Goal: Transaction & Acquisition: Purchase product/service

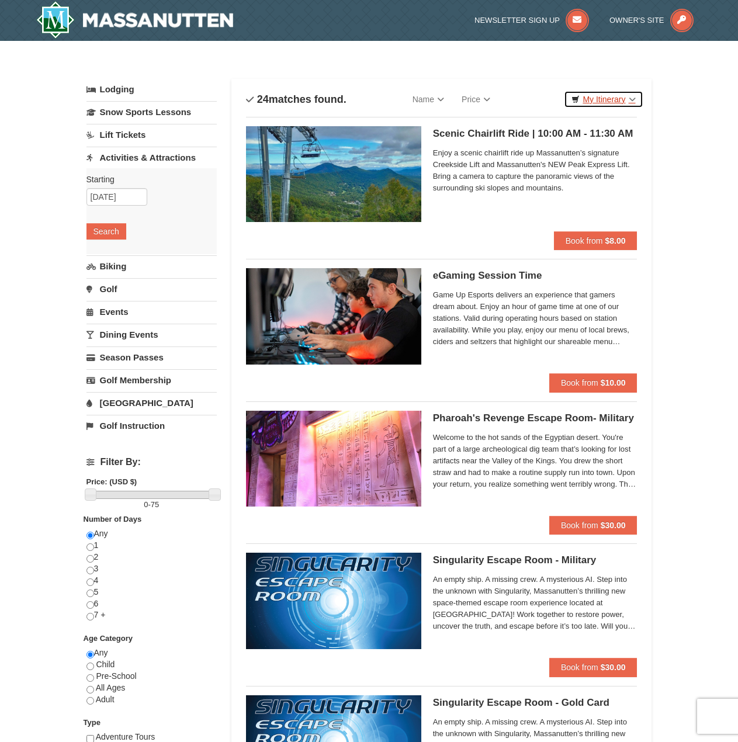
click at [610, 97] on link "My Itinerary" at bounding box center [603, 100] width 79 height 18
drag, startPoint x: 689, startPoint y: 150, endPoint x: 652, endPoint y: 141, distance: 38.0
click at [138, 134] on link "Lift Tickets" at bounding box center [152, 135] width 130 height 22
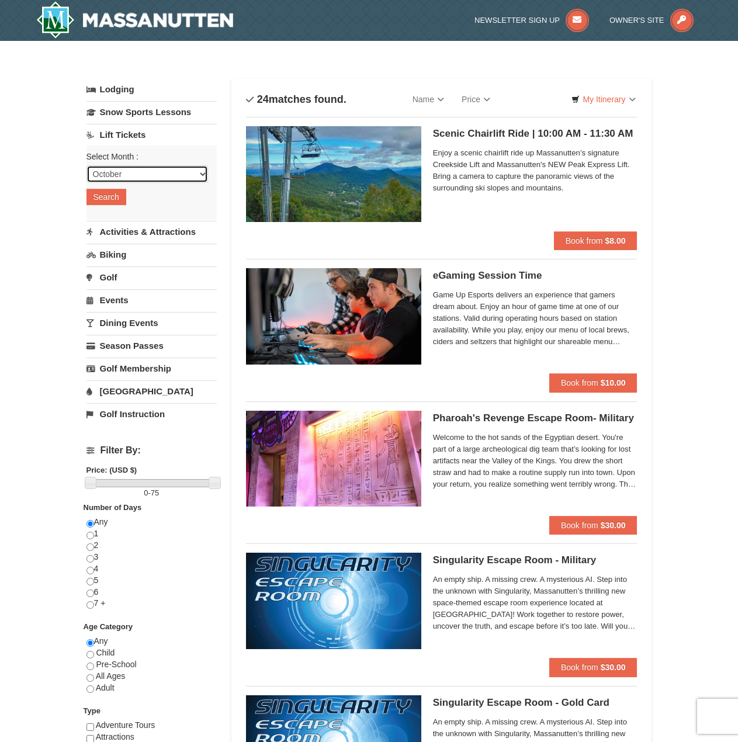
click at [127, 174] on select "October November December January February March April May June July August Sep…" at bounding box center [148, 174] width 122 height 18
click at [87, 165] on select "October November December January February March April May June July August Sep…" at bounding box center [148, 174] width 122 height 18
click at [129, 257] on link "Biking" at bounding box center [152, 255] width 130 height 22
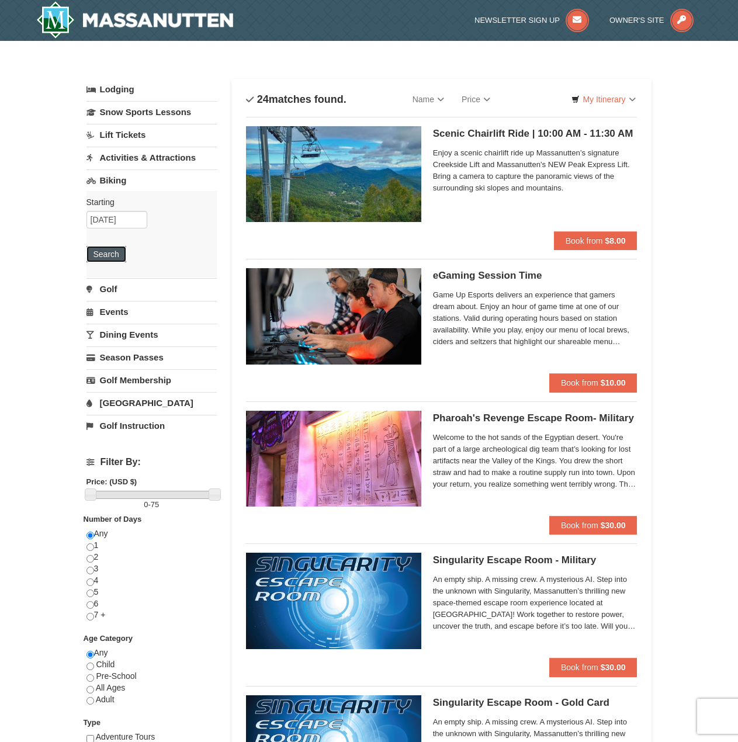
click at [110, 249] on button "Search" at bounding box center [107, 254] width 40 height 16
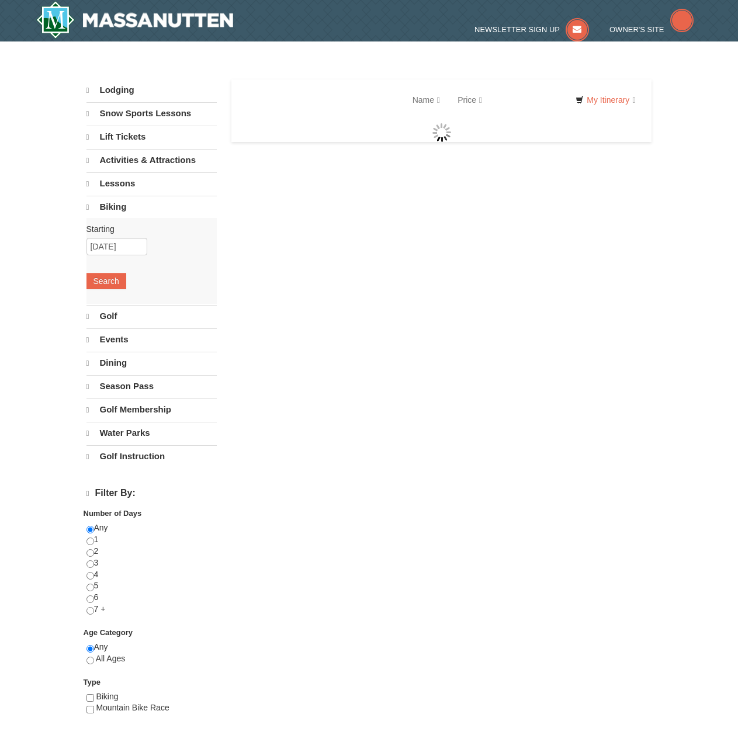
select select "10"
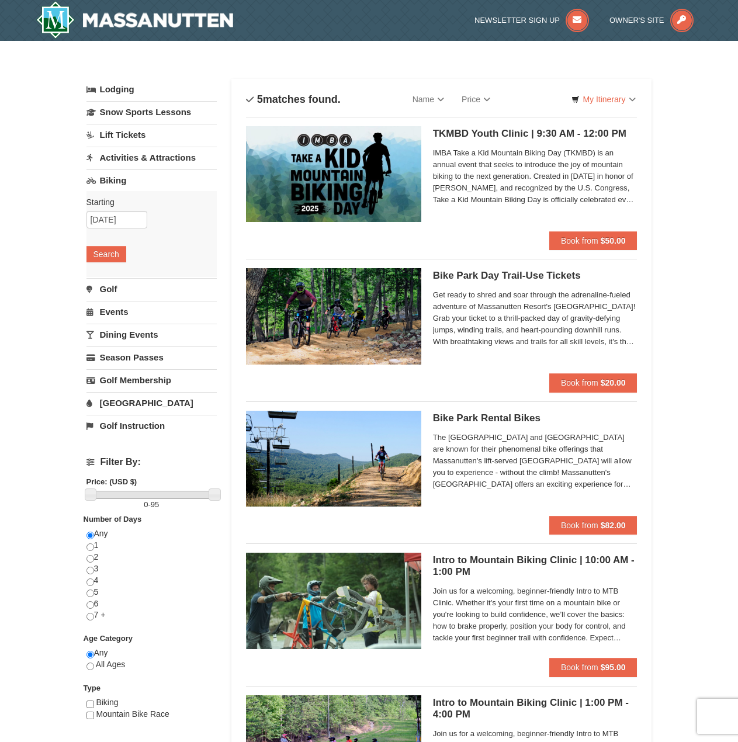
click at [521, 275] on h5 "Bike Park Day Trail-Use Tickets Massanutten Biking" at bounding box center [535, 276] width 205 height 12
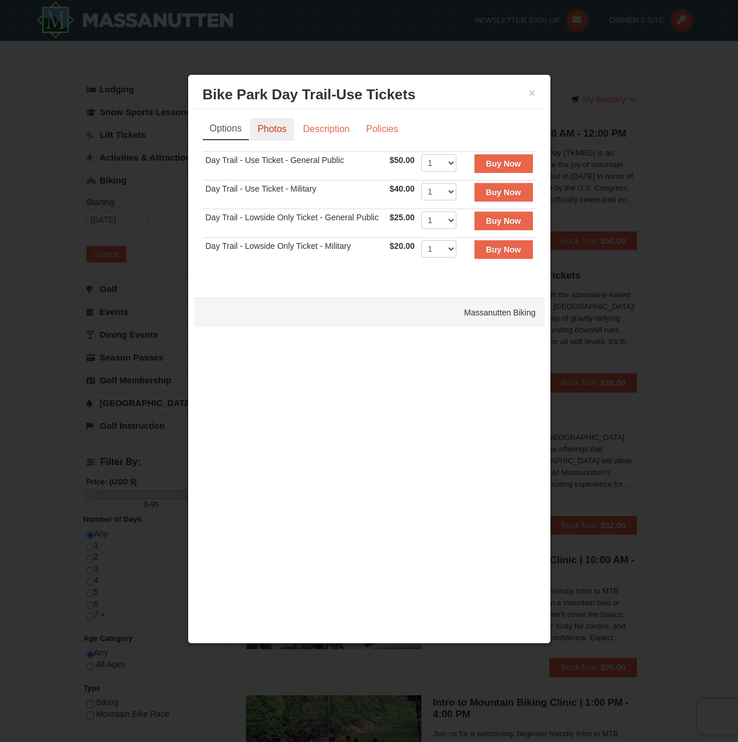
click at [274, 133] on link "Photos" at bounding box center [272, 129] width 44 height 22
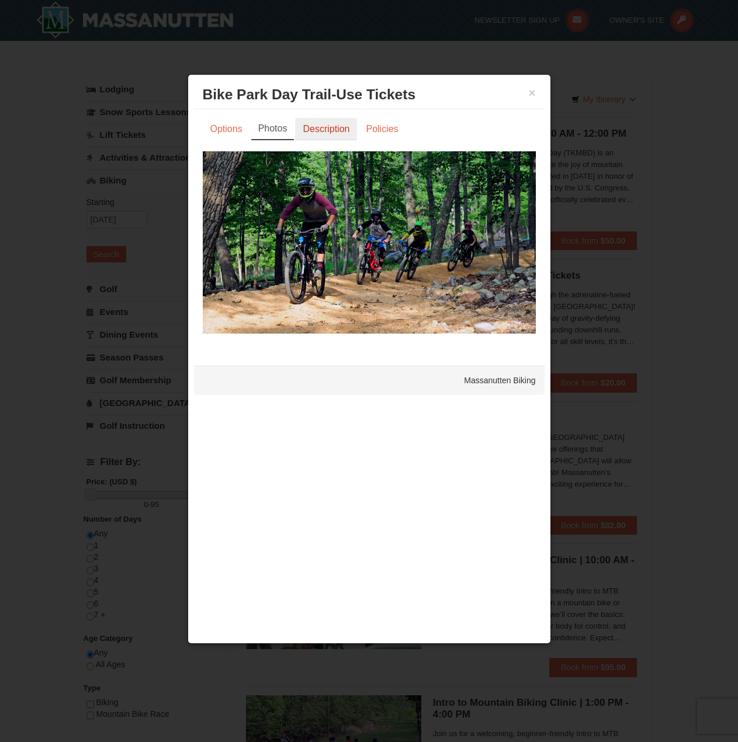
drag, startPoint x: 314, startPoint y: 133, endPoint x: 343, endPoint y: 134, distance: 28.7
click at [315, 133] on link "Description" at bounding box center [326, 129] width 62 height 22
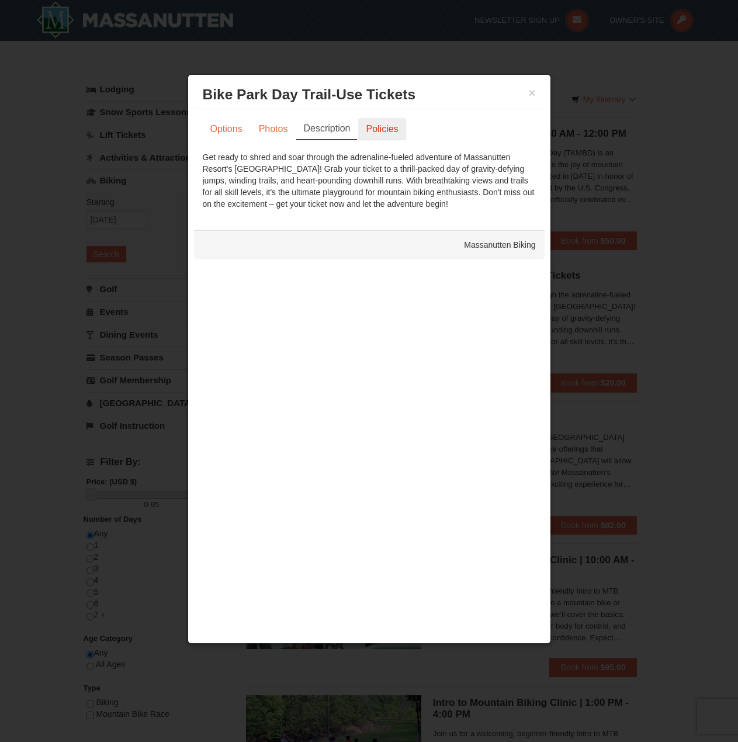
click at [387, 130] on link "Policies" at bounding box center [381, 129] width 47 height 22
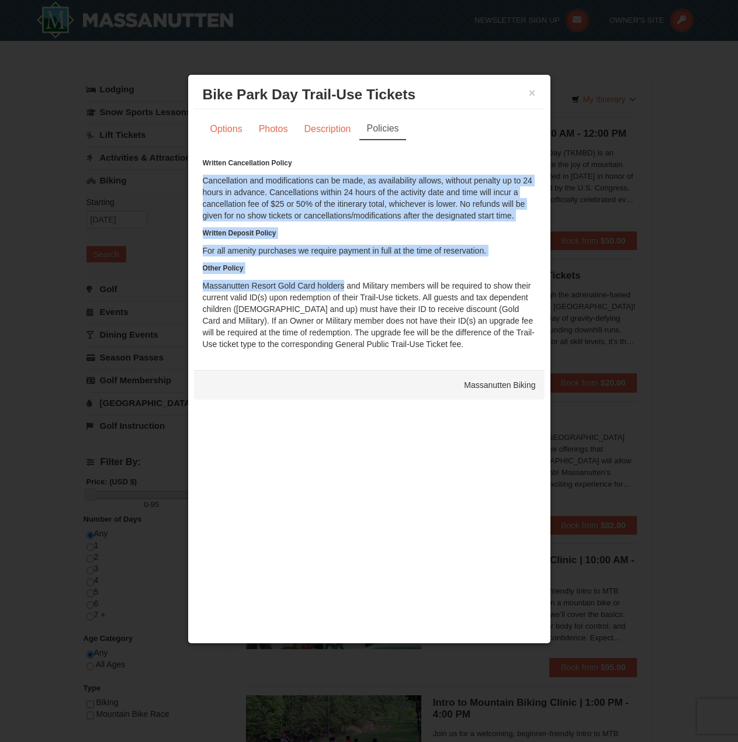
drag, startPoint x: 310, startPoint y: 165, endPoint x: 338, endPoint y: 286, distance: 123.6
click at [338, 285] on div "Written Cancellation Policy Cancellation and modifications can be made, as avai…" at bounding box center [369, 253] width 333 height 193
click at [338, 289] on div "Written Cancellation Policy Cancellation and modifications can be made, as avai…" at bounding box center [369, 253] width 333 height 193
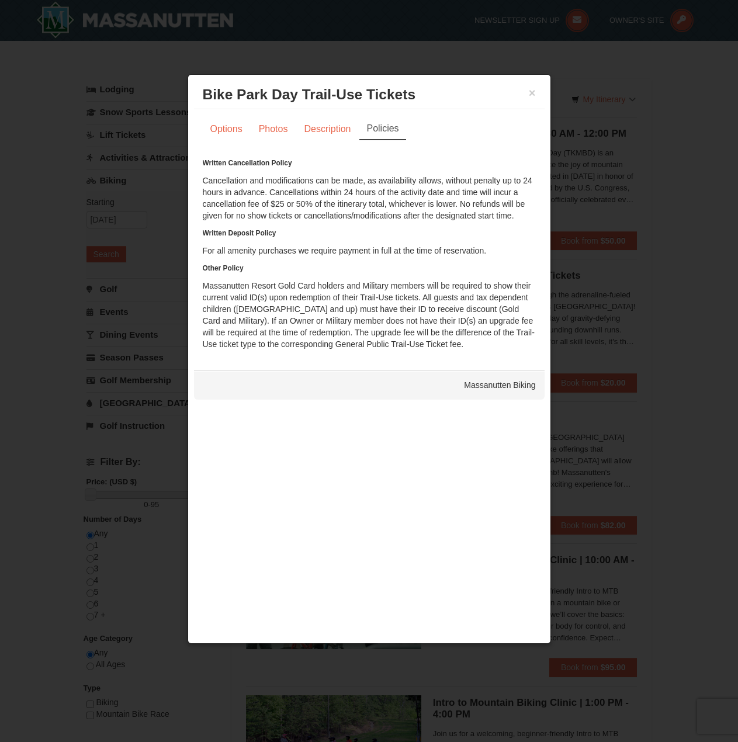
click at [297, 294] on div "Written Cancellation Policy Cancellation and modifications can be made, as avai…" at bounding box center [369, 253] width 333 height 193
click at [226, 131] on link "Options" at bounding box center [226, 129] width 47 height 22
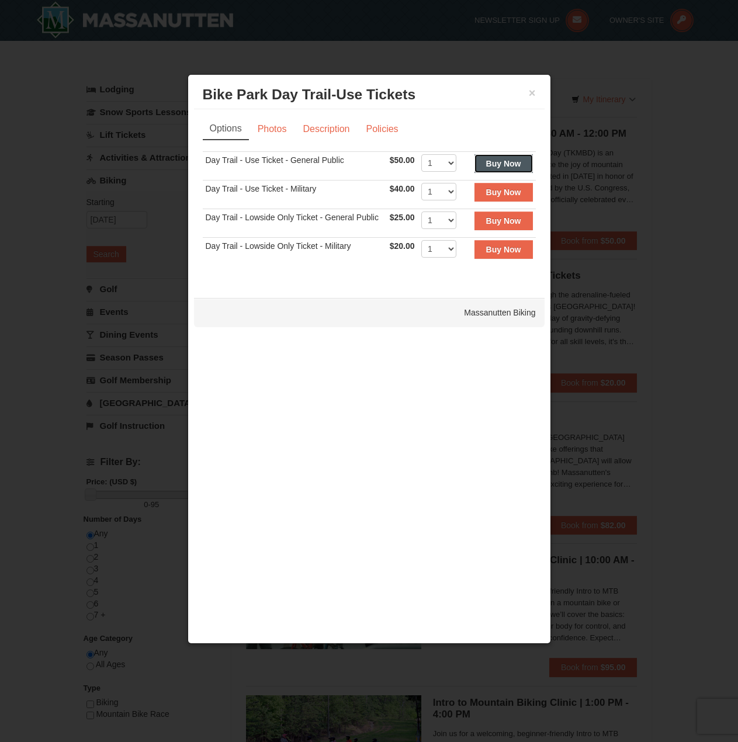
click at [497, 163] on strong "Buy Now" at bounding box center [503, 163] width 35 height 9
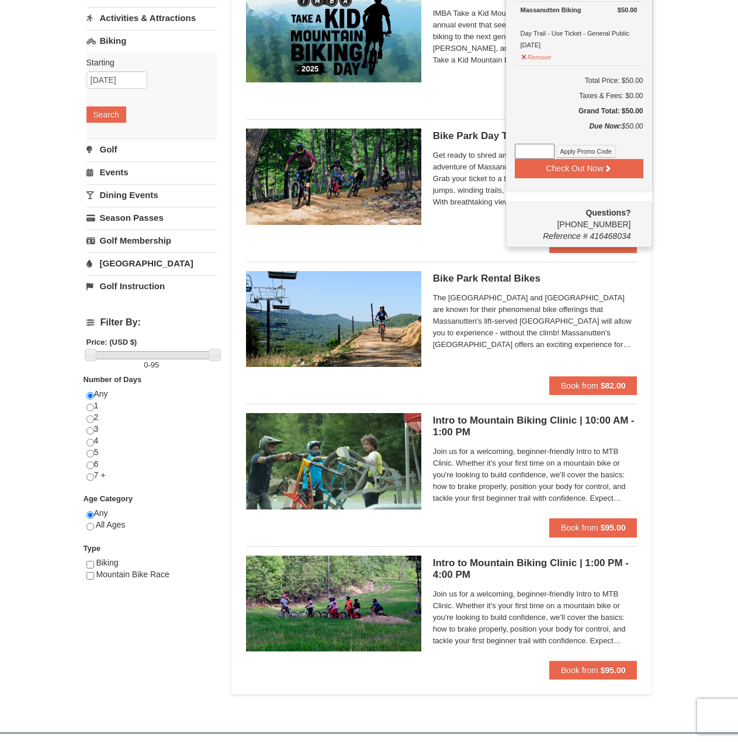
scroll to position [4, 0]
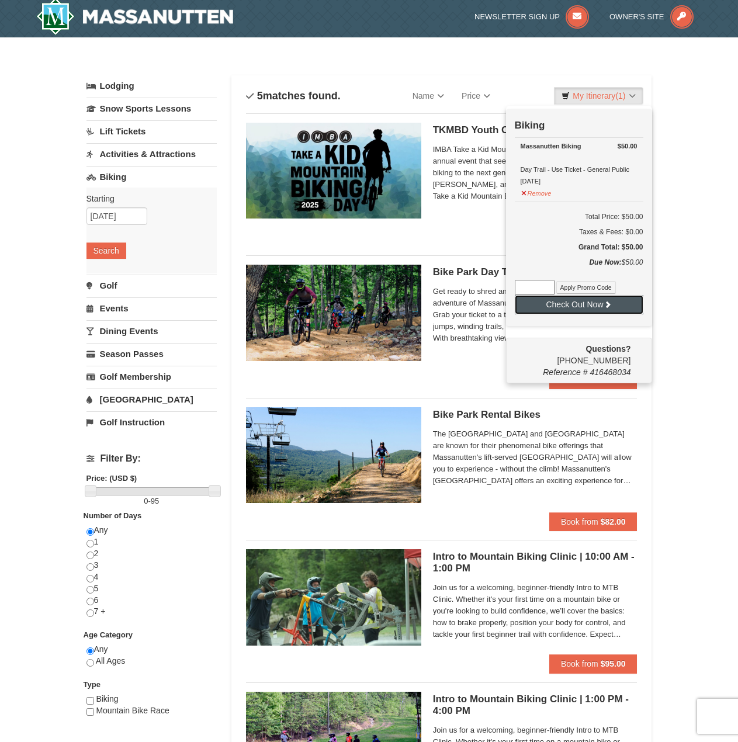
click at [590, 309] on button "Check Out Now" at bounding box center [579, 304] width 129 height 19
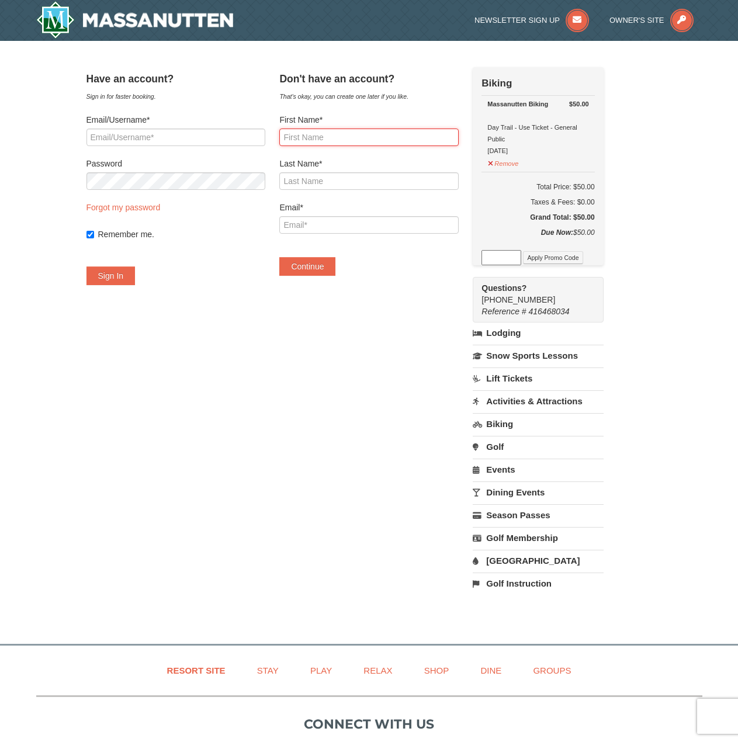
click at [336, 137] on input "First Name*" at bounding box center [368, 138] width 179 height 18
click at [201, 141] on input "Email/Username*" at bounding box center [176, 138] width 179 height 18
type input "chris.p.ververis@gmail.com"
click at [87, 267] on button "Sign In" at bounding box center [111, 276] width 49 height 19
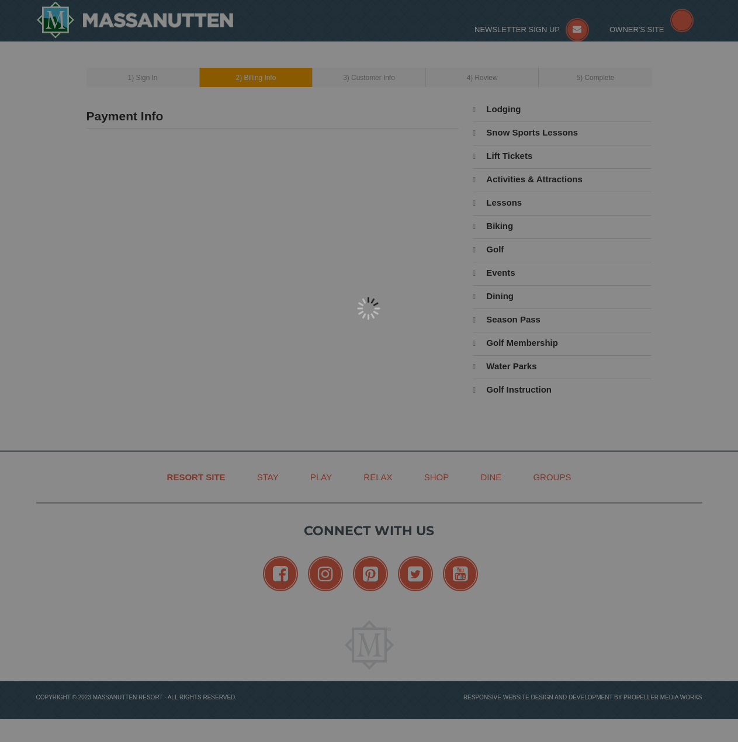
type input "822 20th St S"
type input "Arlington"
type input "22202"
type input "615"
type input "513"
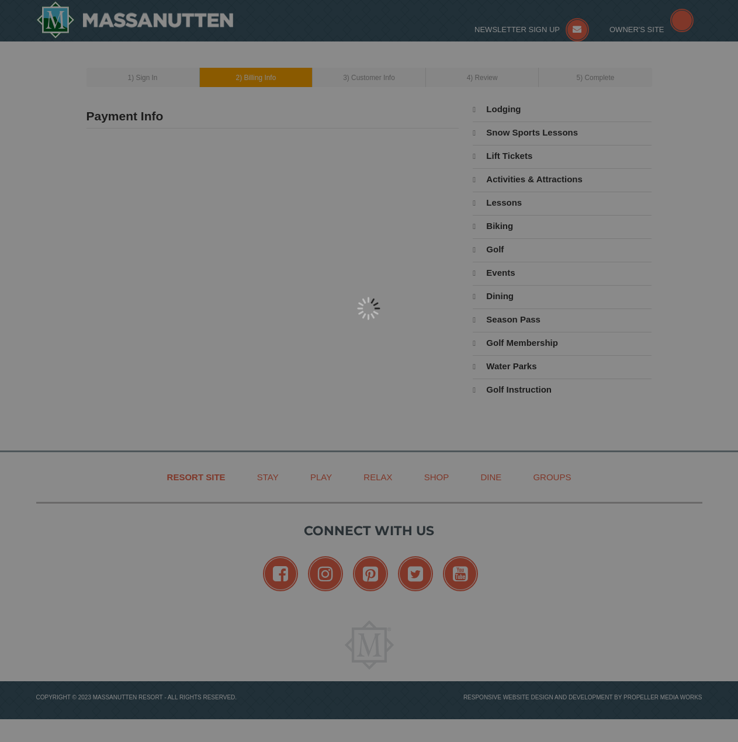
type input "4454"
type input "chris.p.ververis@gmail.com"
select select "VA"
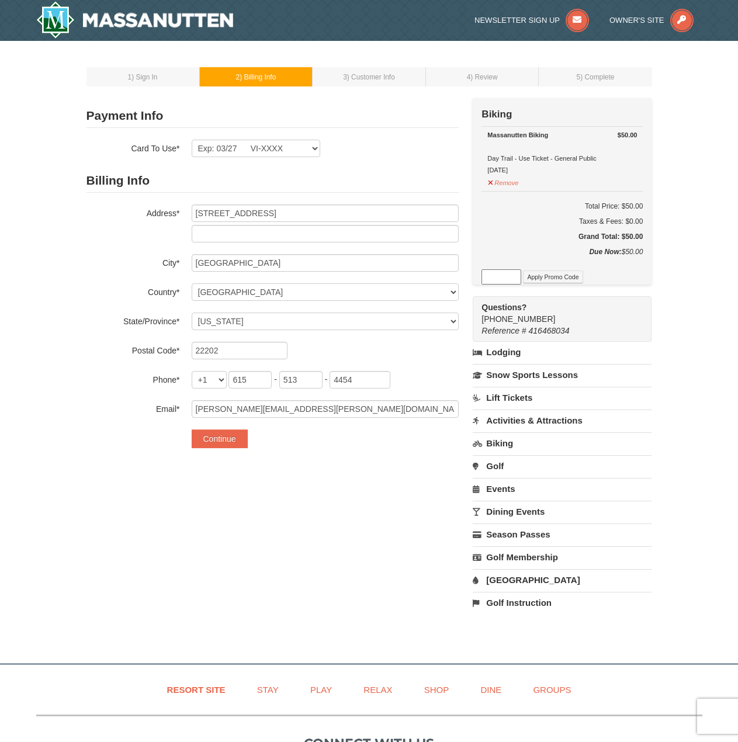
click at [467, 80] on small "4 ) Review" at bounding box center [482, 77] width 31 height 8
click at [89, 23] on img at bounding box center [135, 19] width 198 height 37
